Goal: Task Accomplishment & Management: Use online tool/utility

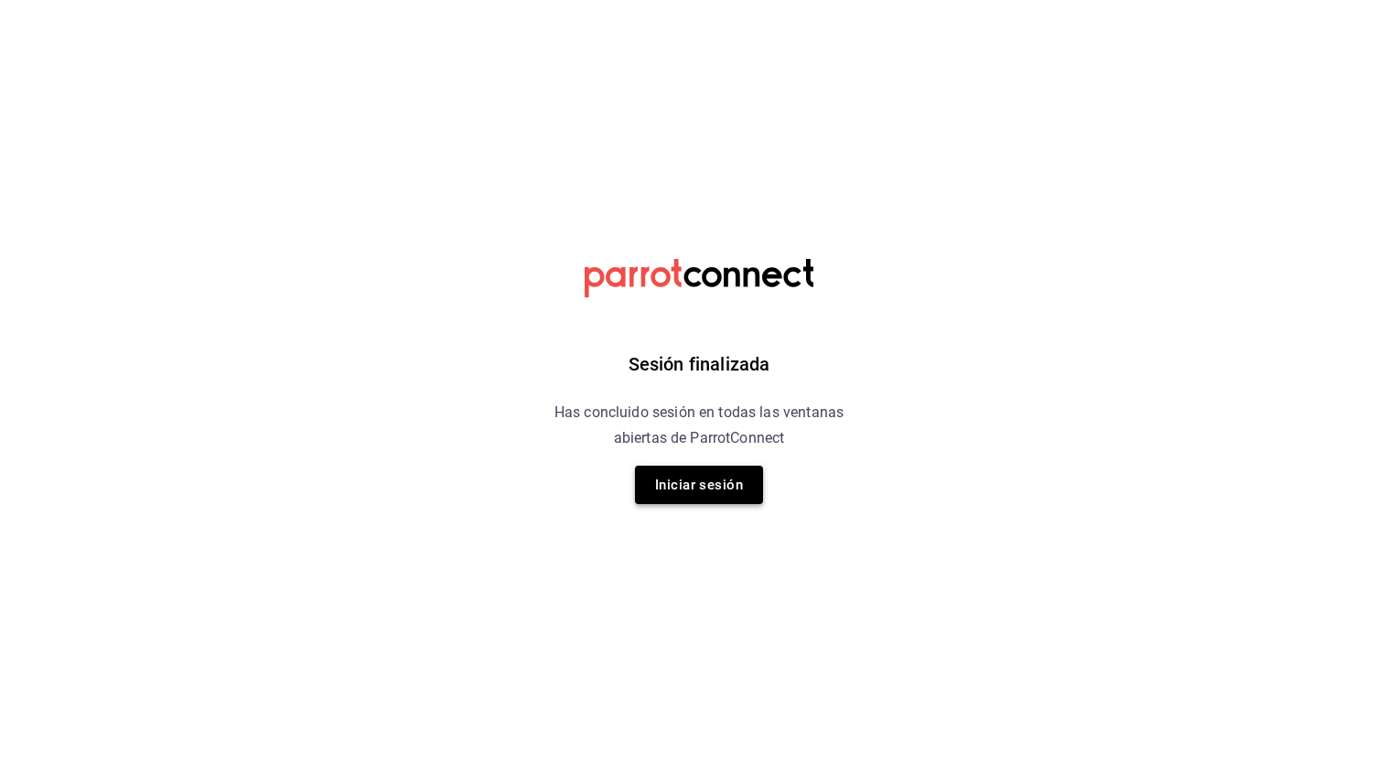
click at [692, 493] on button "Iniciar sesión" at bounding box center [699, 485] width 128 height 38
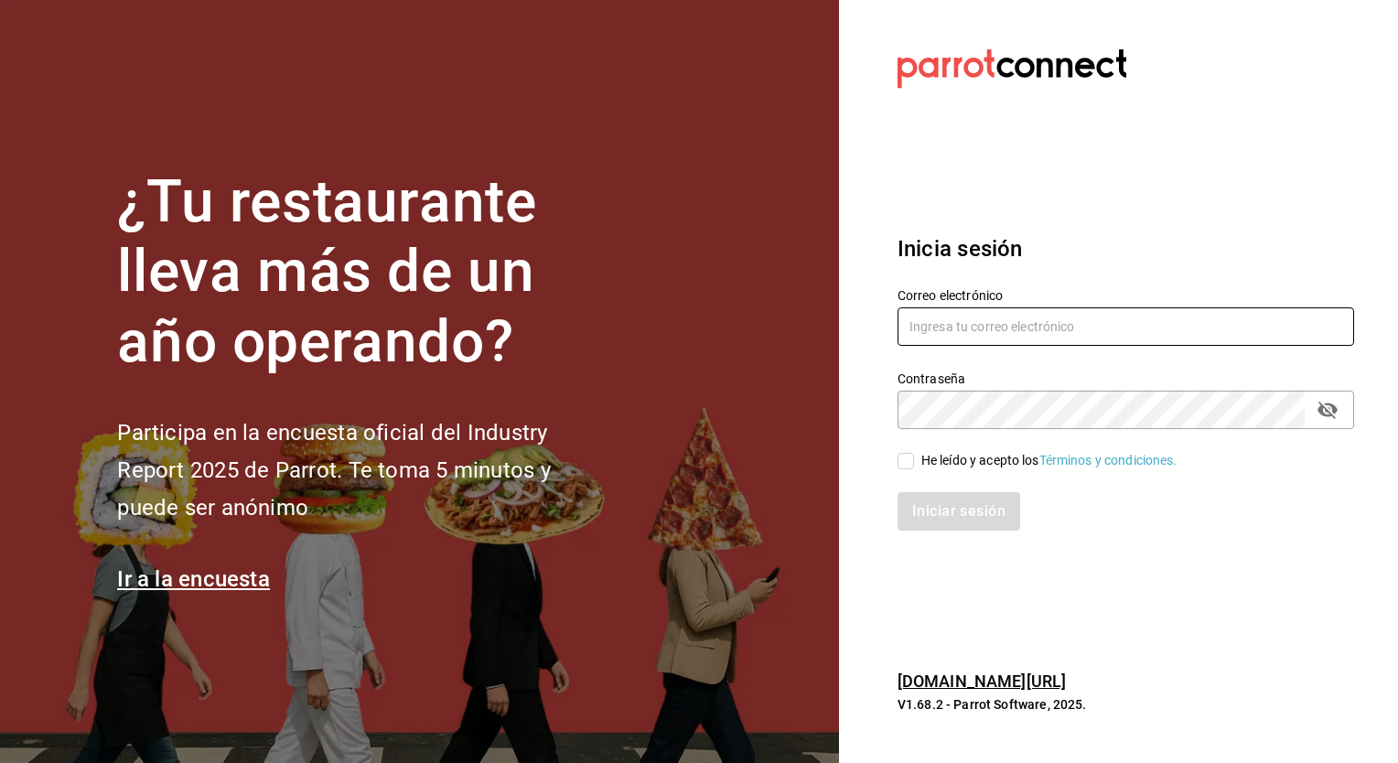
type input "[EMAIL_ADDRESS][DOMAIN_NAME]"
click at [904, 463] on input "He leído y acepto los Términos y condiciones." at bounding box center [905, 461] width 16 height 16
checkbox input "true"
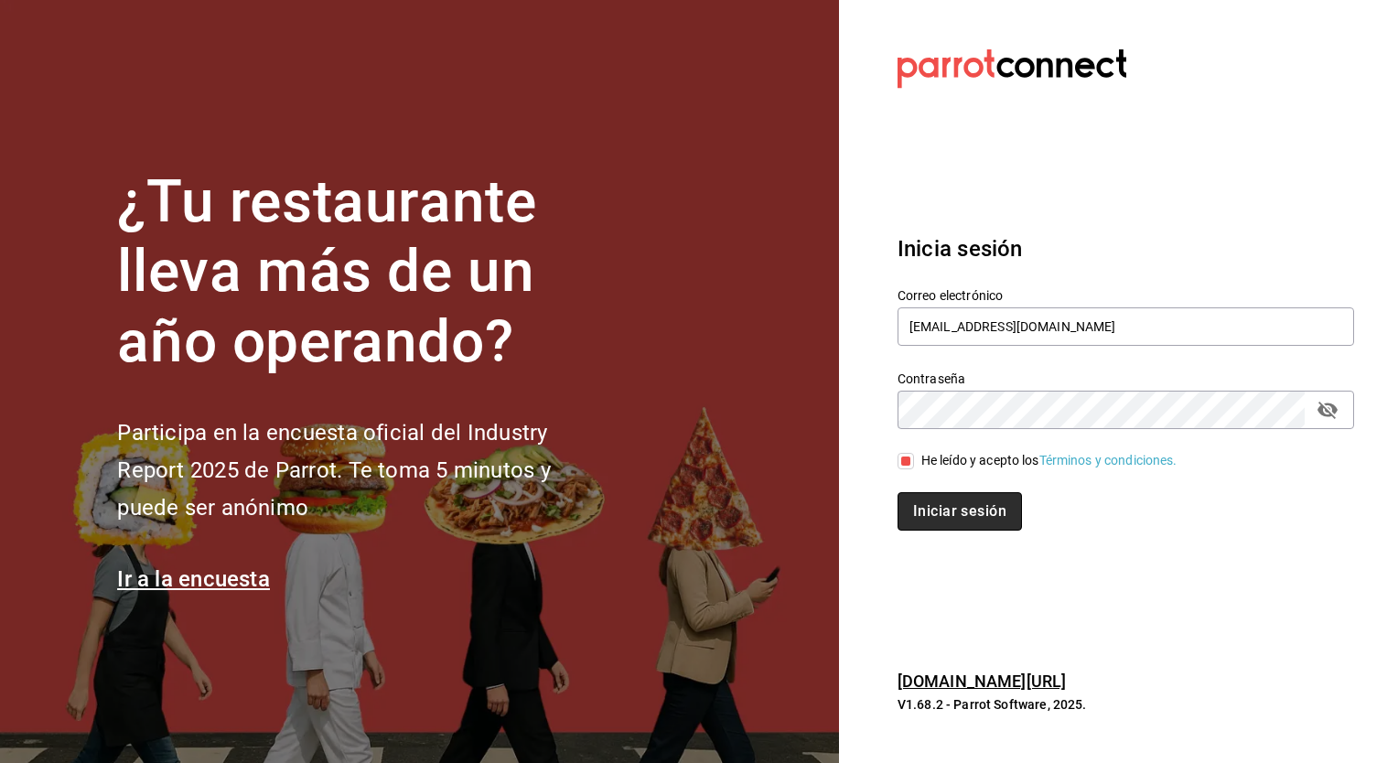
click at [928, 503] on button "Iniciar sesión" at bounding box center [959, 511] width 124 height 38
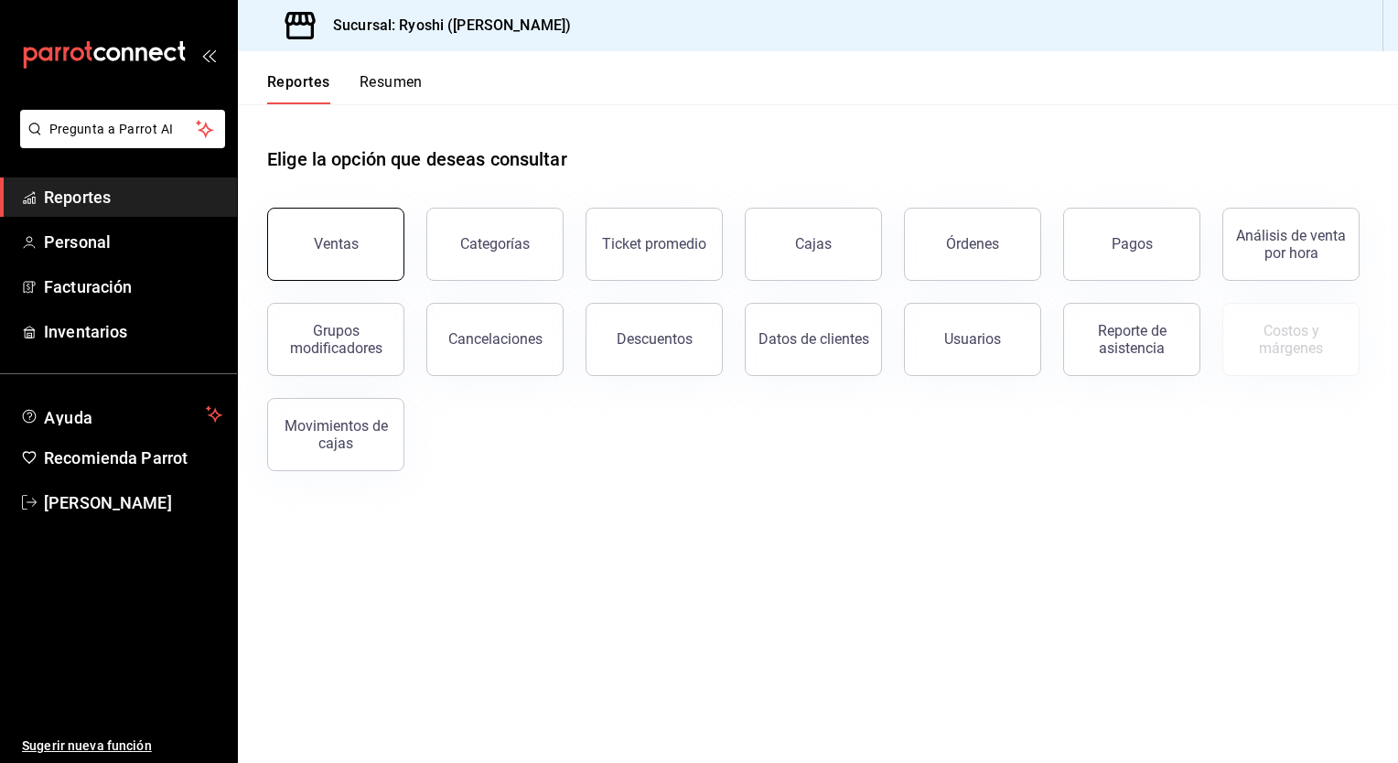
click at [336, 251] on div "Ventas" at bounding box center [336, 243] width 45 height 17
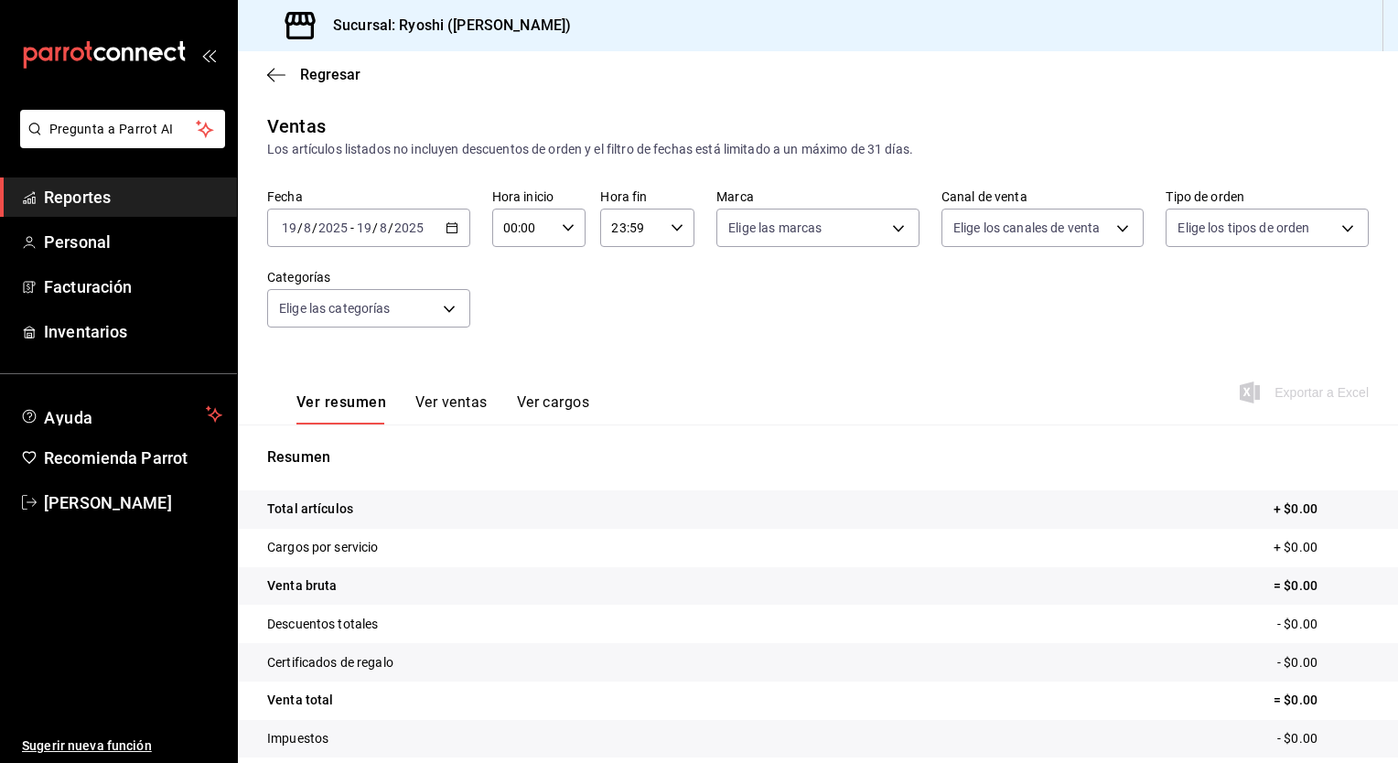
click at [449, 231] on icon "button" at bounding box center [451, 227] width 13 height 13
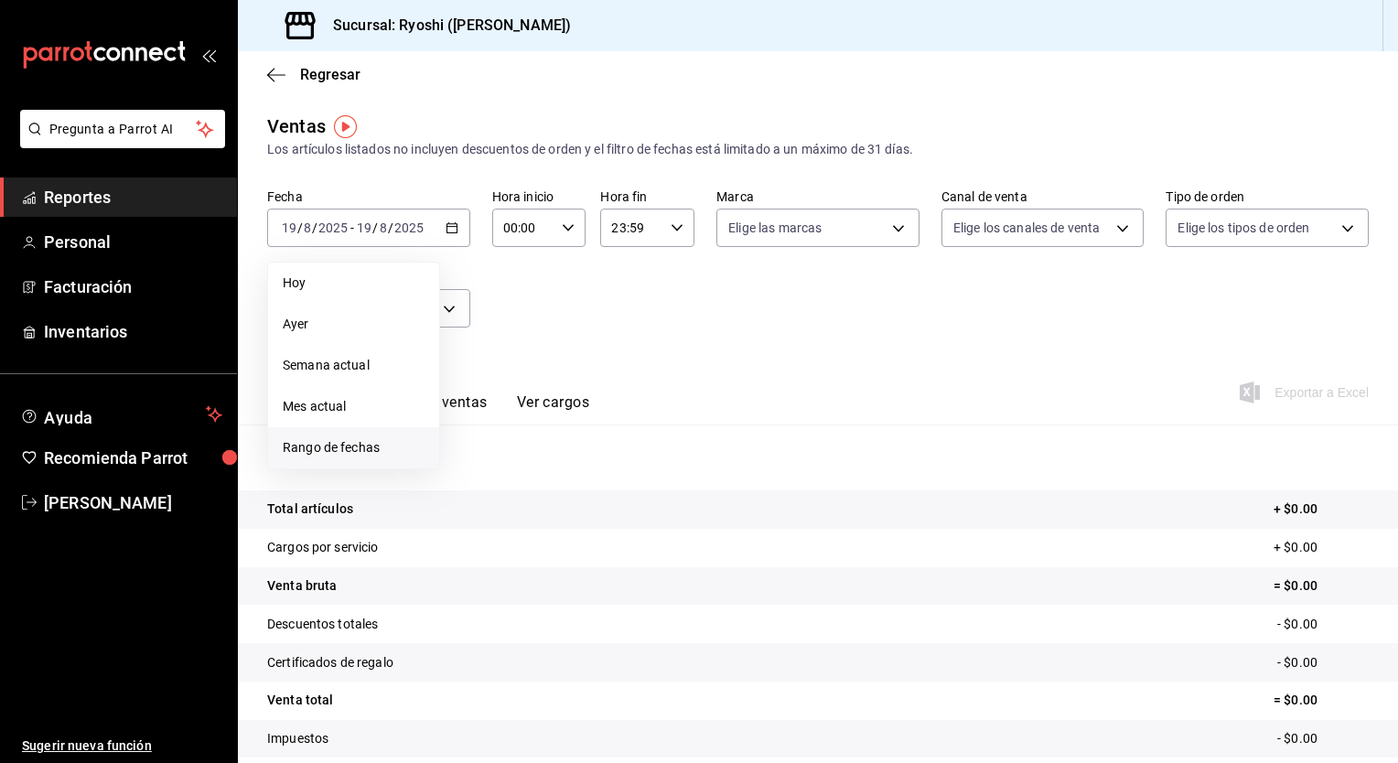
click at [330, 445] on span "Rango de fechas" at bounding box center [354, 447] width 142 height 19
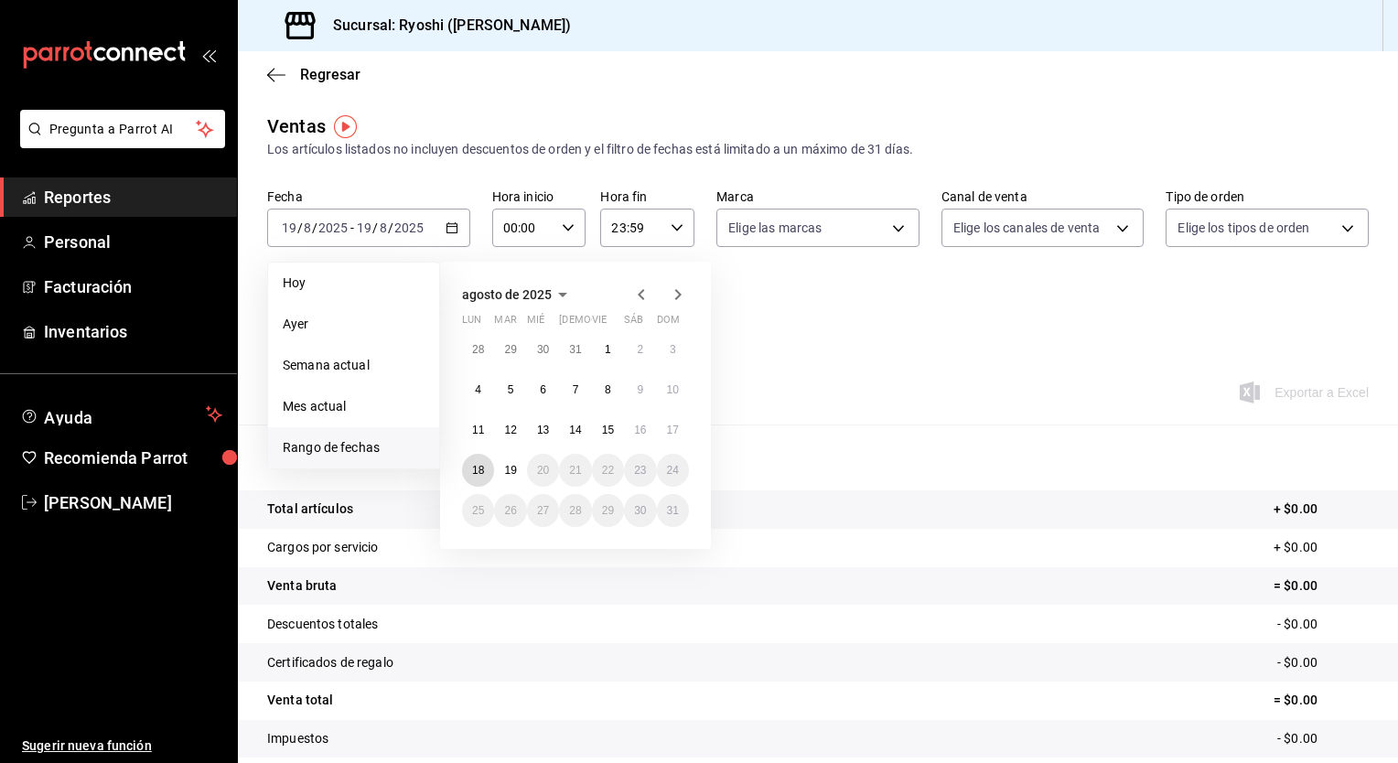
click at [475, 476] on button "18" at bounding box center [478, 470] width 32 height 33
click at [509, 476] on button "19" at bounding box center [510, 470] width 32 height 33
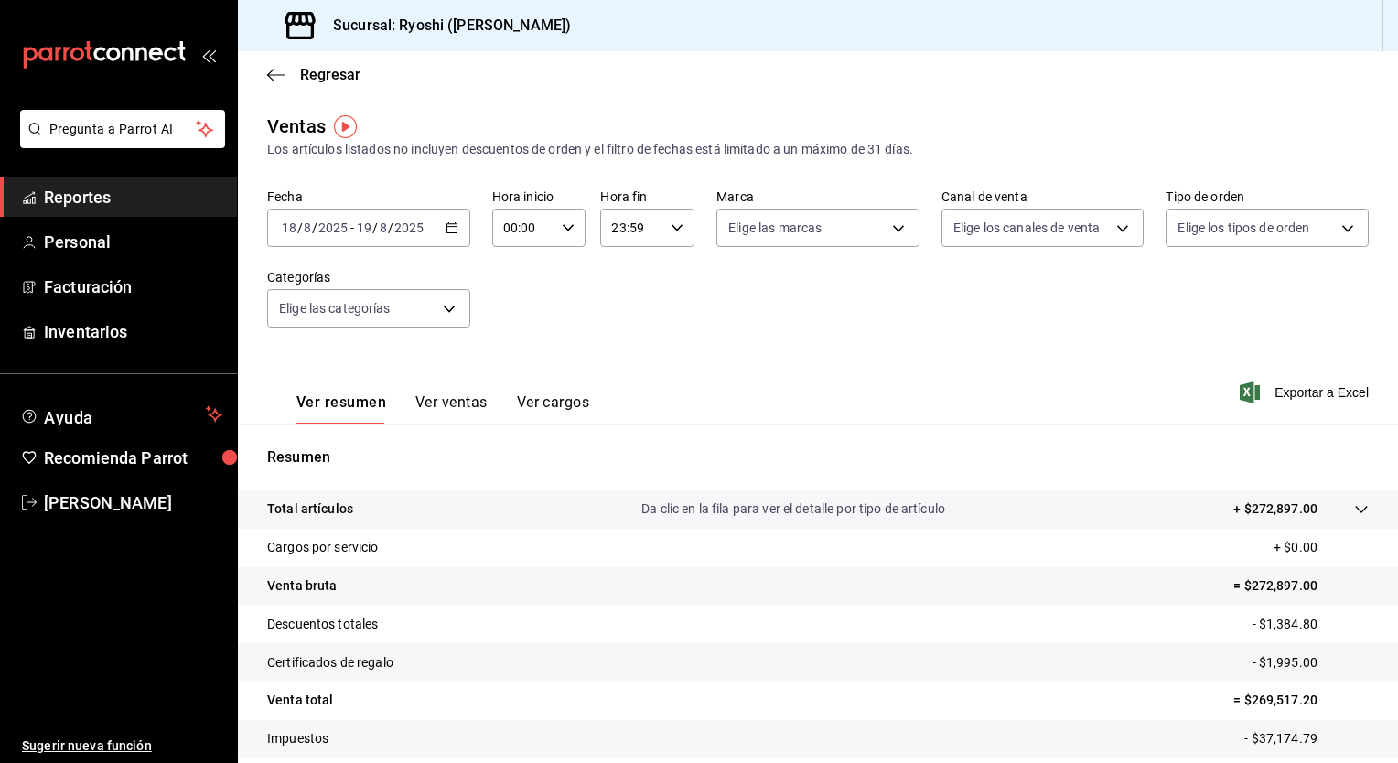
click at [562, 220] on div "00:00 Hora inicio" at bounding box center [539, 228] width 94 height 38
click at [504, 366] on span "05" at bounding box center [512, 360] width 17 height 15
type input "05:00"
click at [671, 223] on div at bounding box center [699, 381] width 1398 height 763
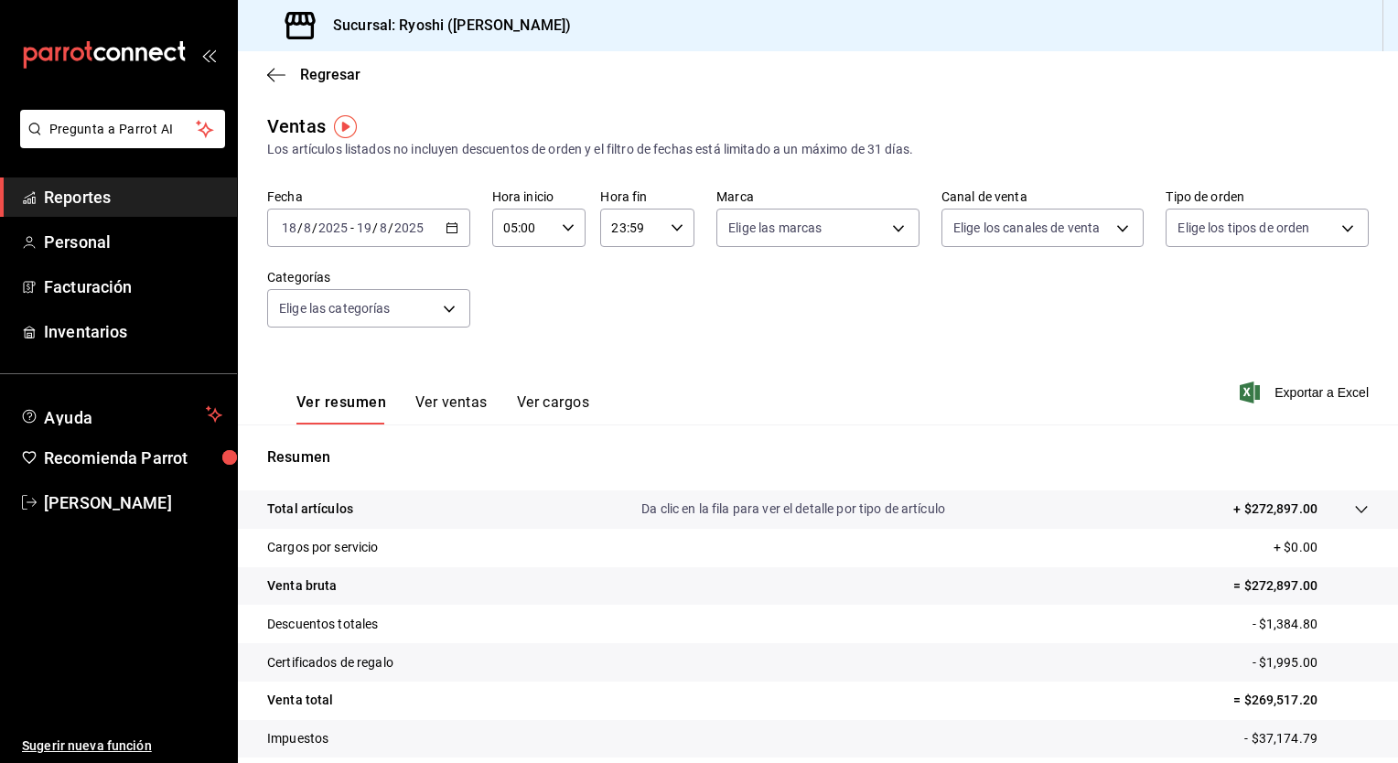
click at [671, 223] on icon "button" at bounding box center [677, 227] width 13 height 13
click at [618, 279] on span "05" at bounding box center [619, 275] width 17 height 15
click at [660, 271] on span "00" at bounding box center [666, 274] width 17 height 15
type input "05:00"
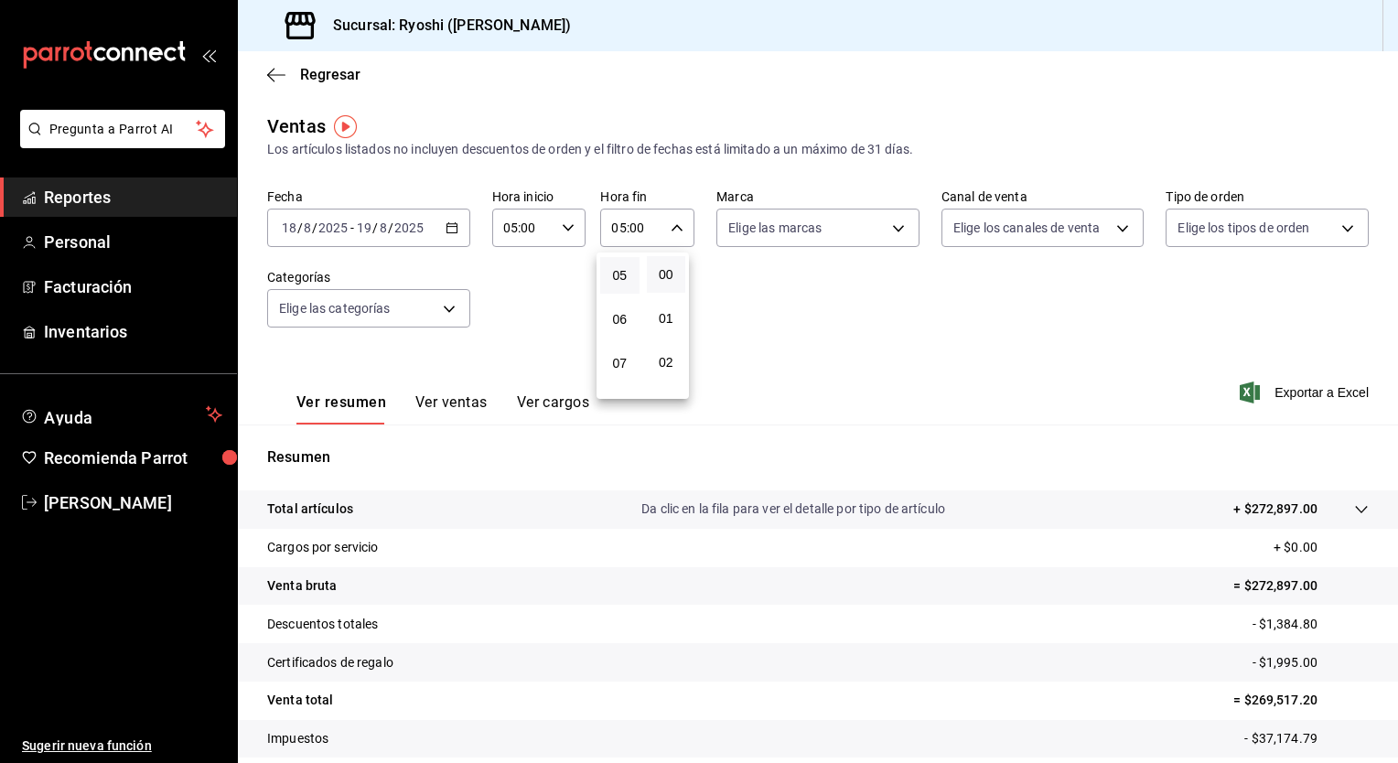
click at [532, 310] on div at bounding box center [699, 381] width 1398 height 763
click at [452, 397] on button "Ver ventas" at bounding box center [451, 408] width 72 height 31
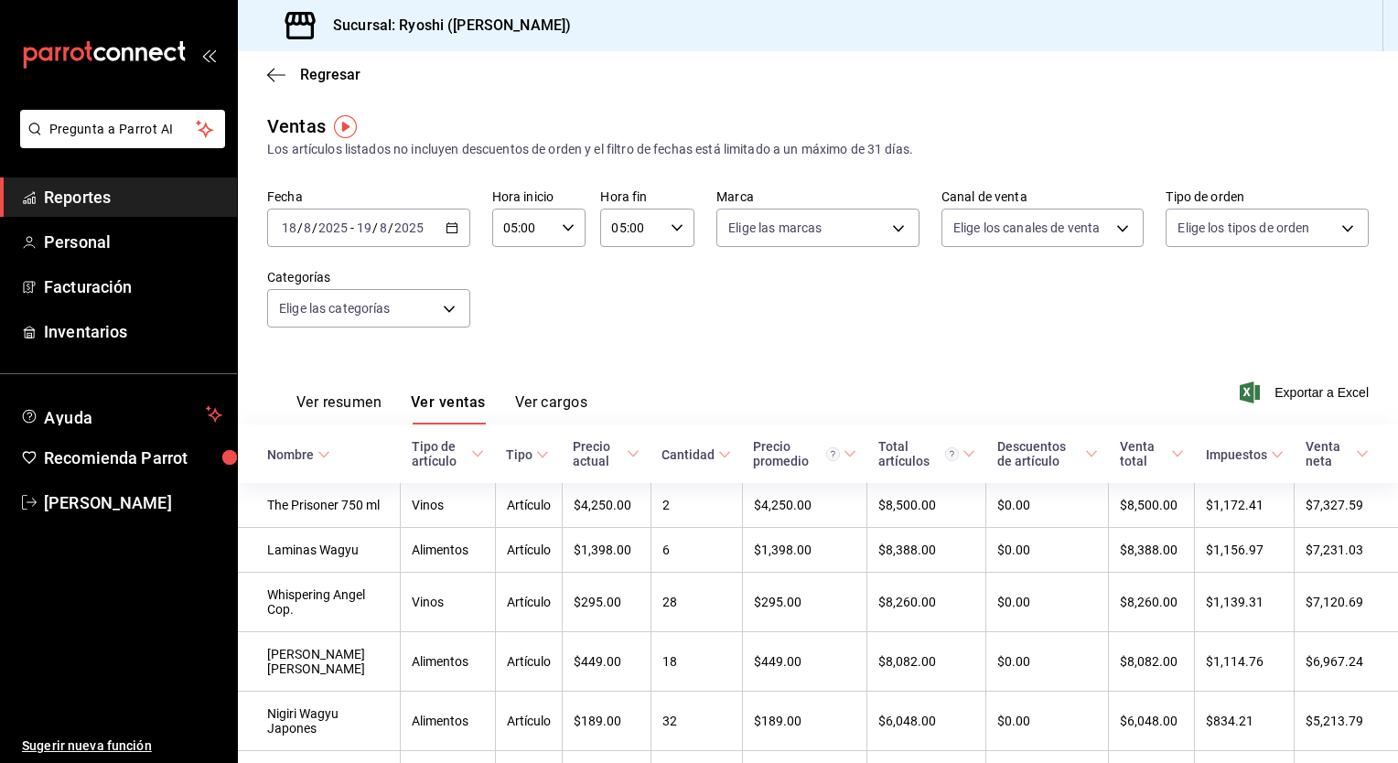
click at [333, 402] on button "Ver resumen" at bounding box center [338, 408] width 85 height 31
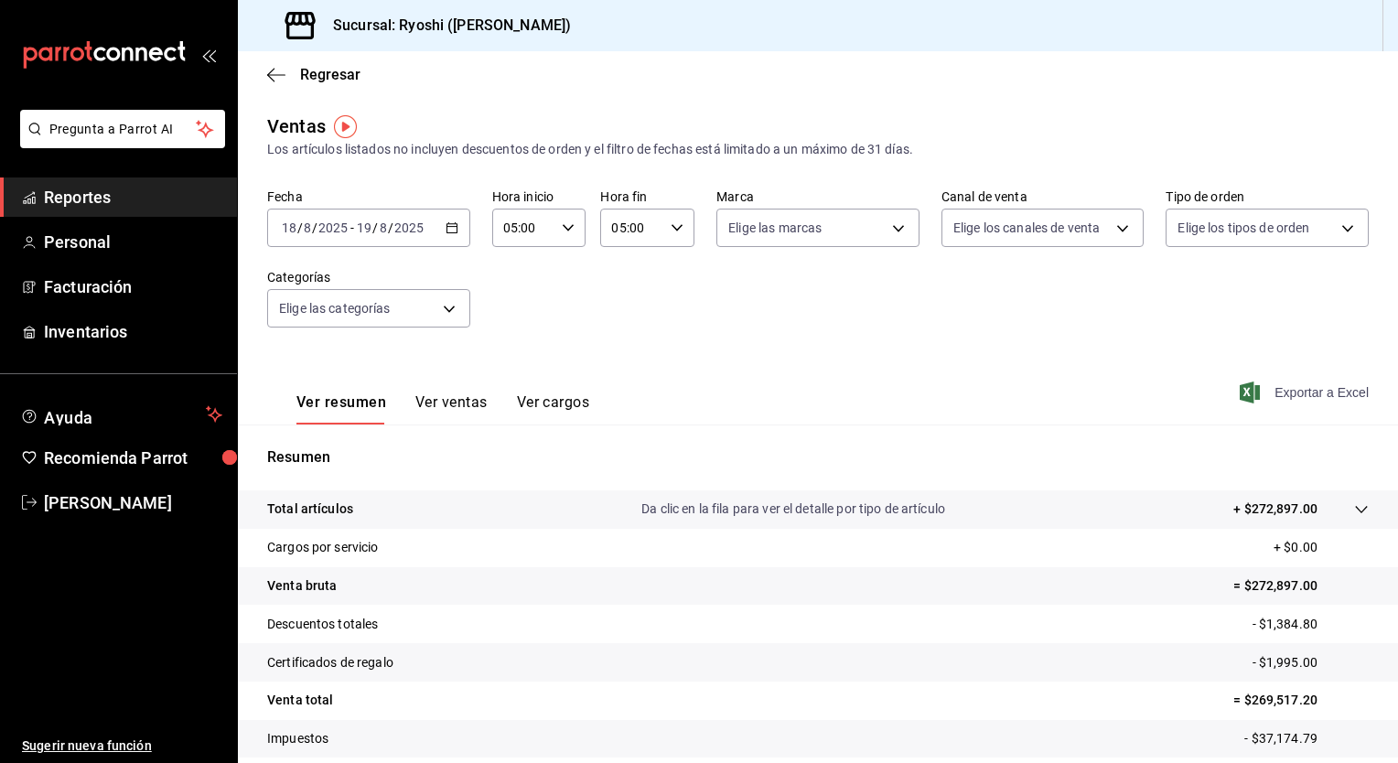
click at [1294, 389] on span "Exportar a Excel" at bounding box center [1305, 392] width 125 height 22
